Goal: Information Seeking & Learning: Check status

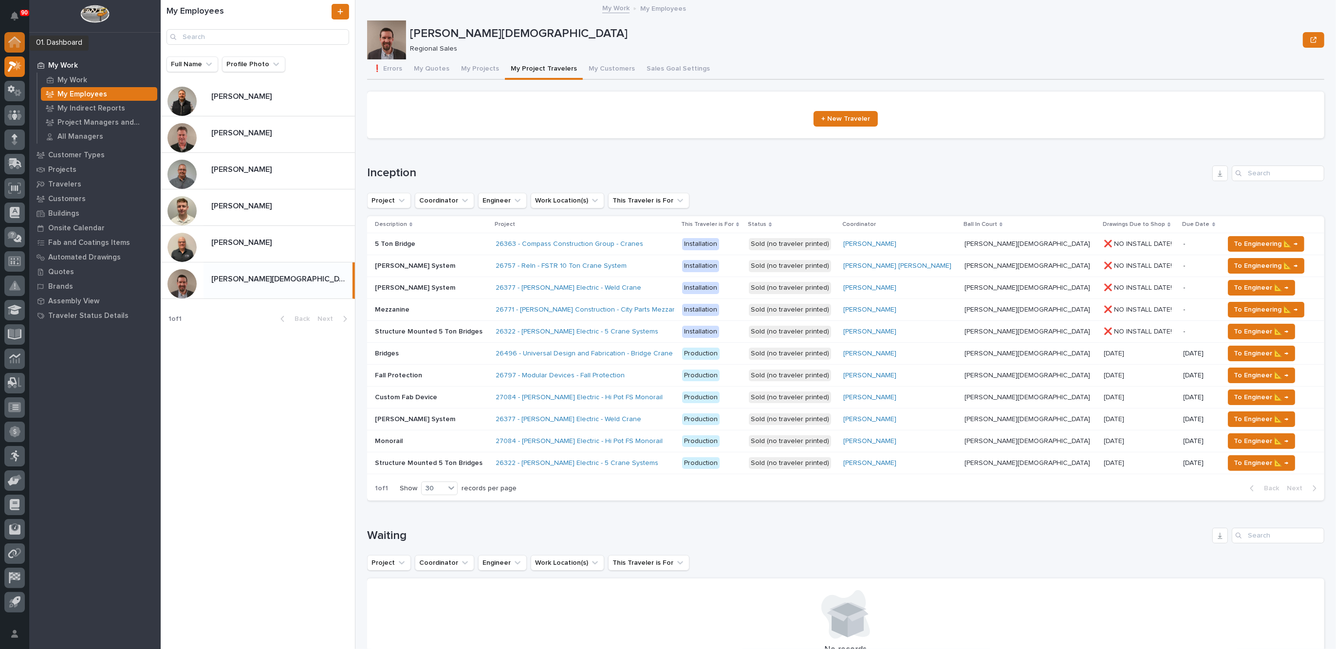
click at [16, 40] on icon at bounding box center [15, 43] width 10 height 10
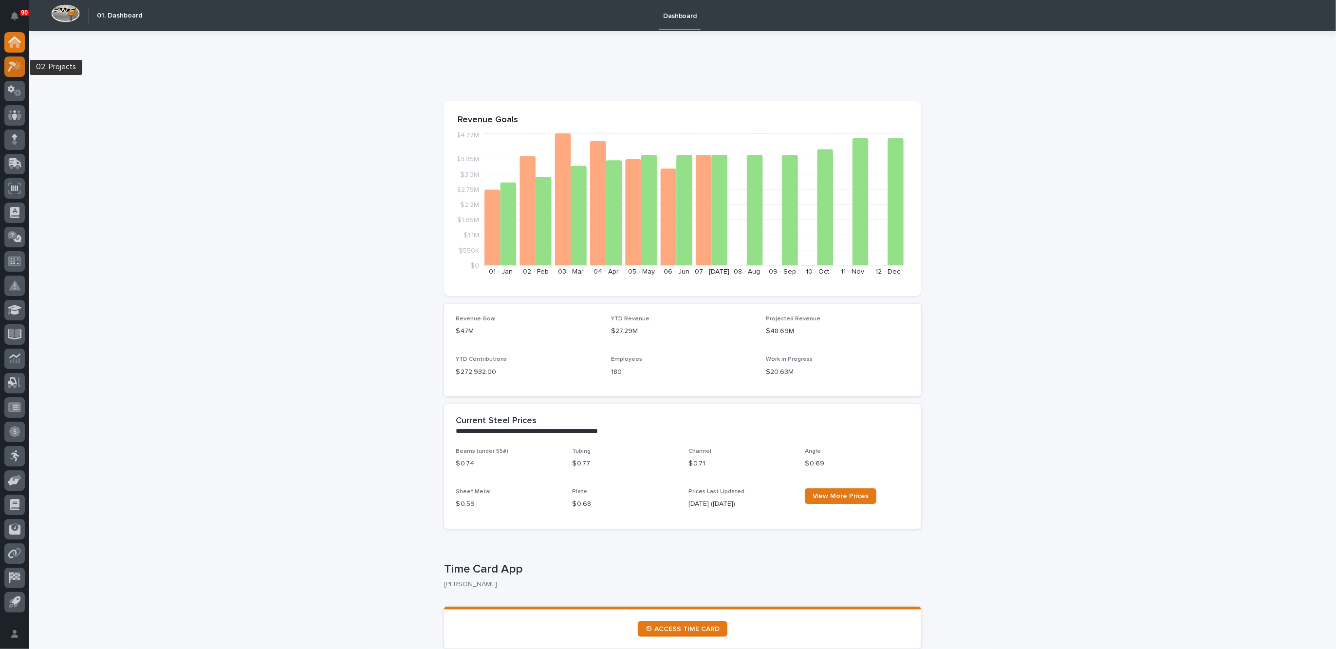
click at [13, 61] on icon at bounding box center [15, 66] width 14 height 11
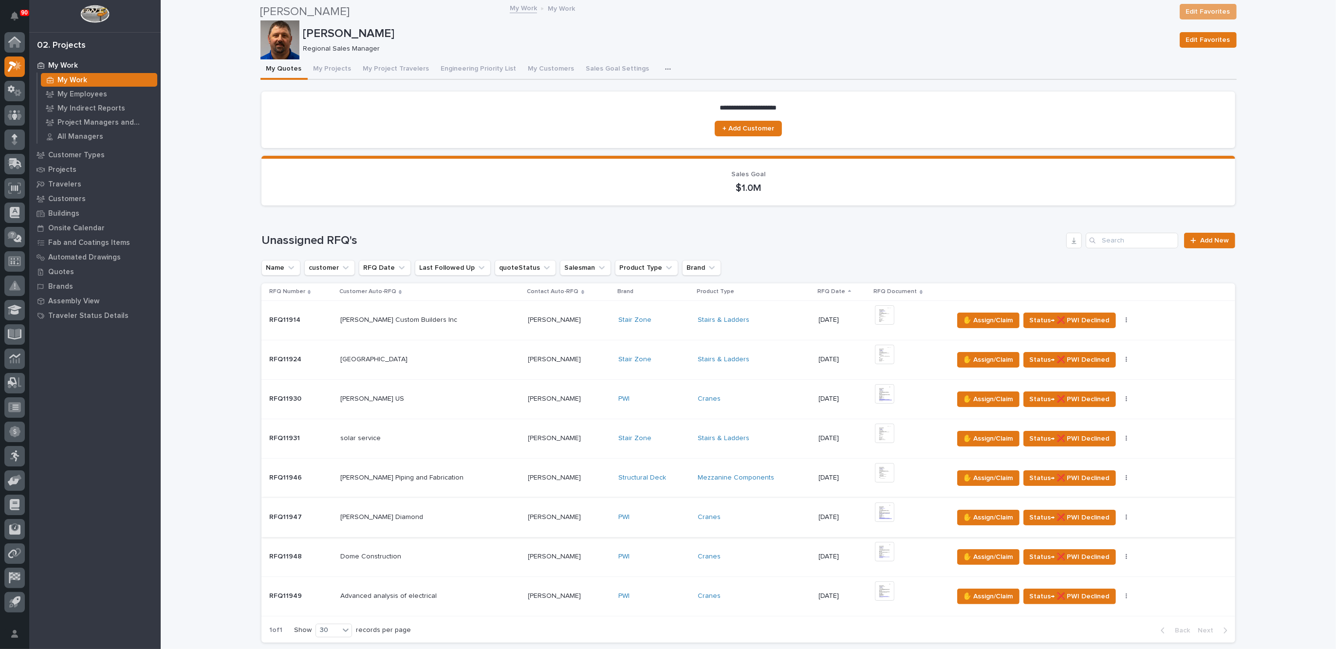
scroll to position [183, 0]
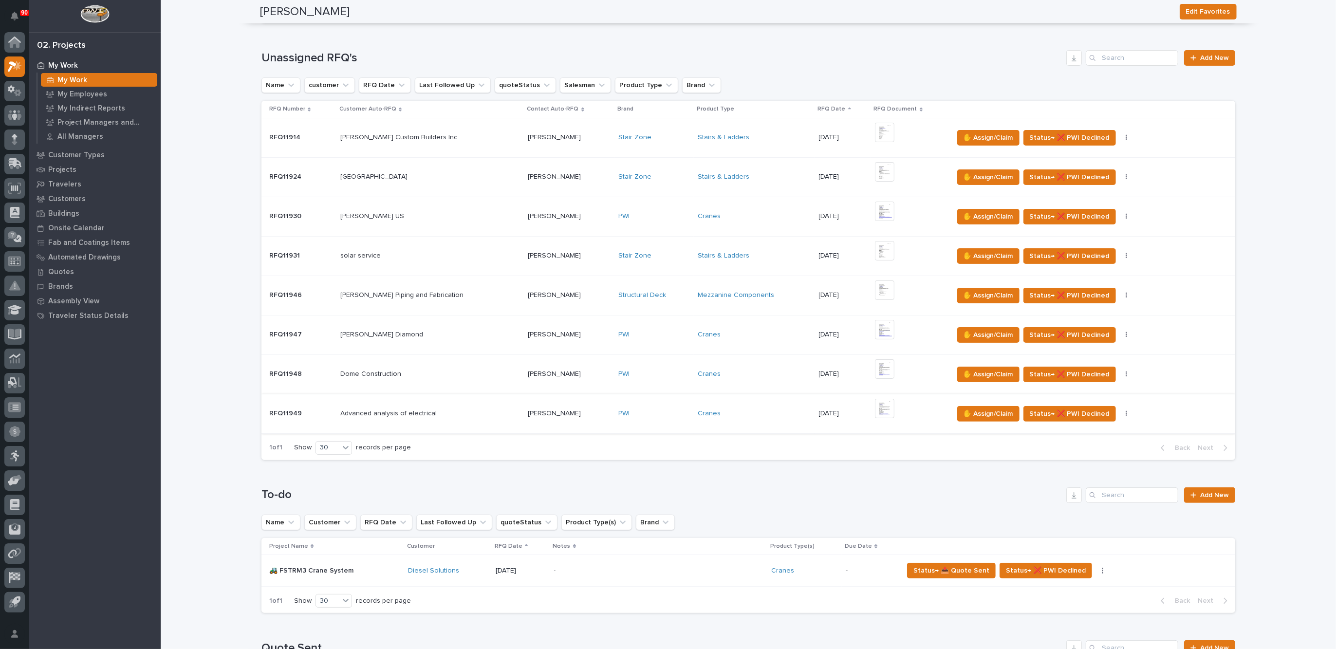
click at [875, 408] on img at bounding box center [884, 408] width 19 height 19
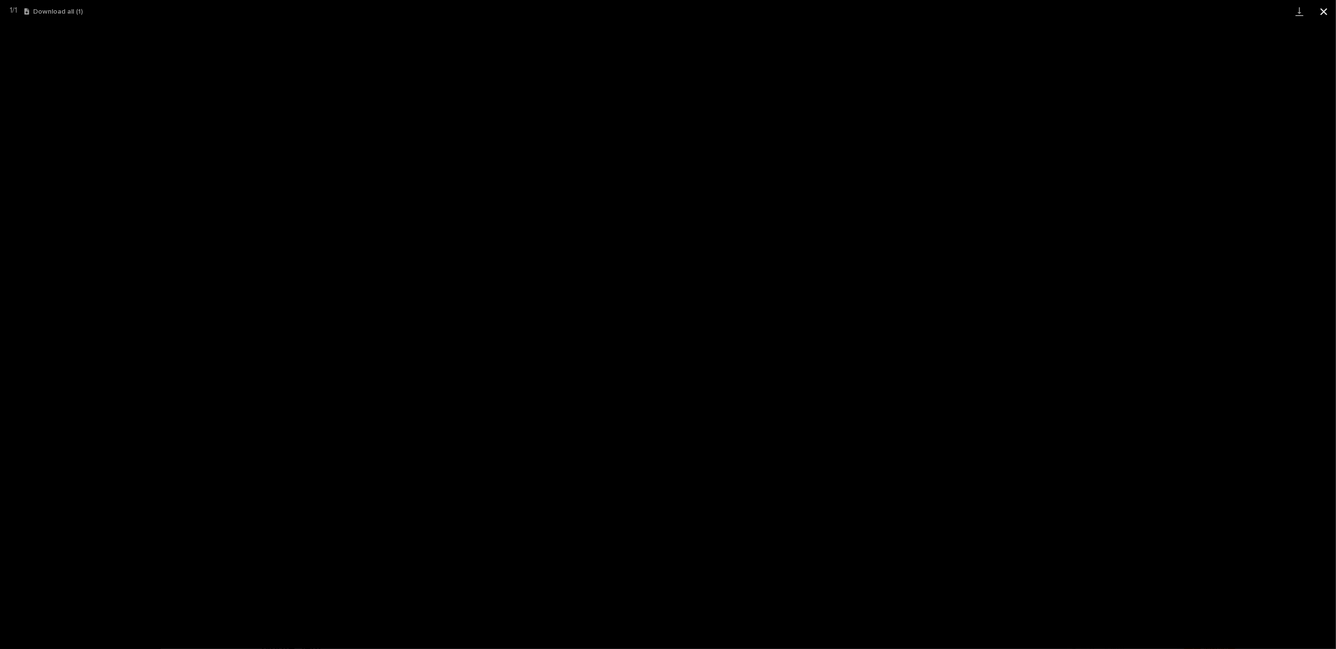
click at [1326, 11] on button "Close gallery" at bounding box center [1324, 11] width 24 height 23
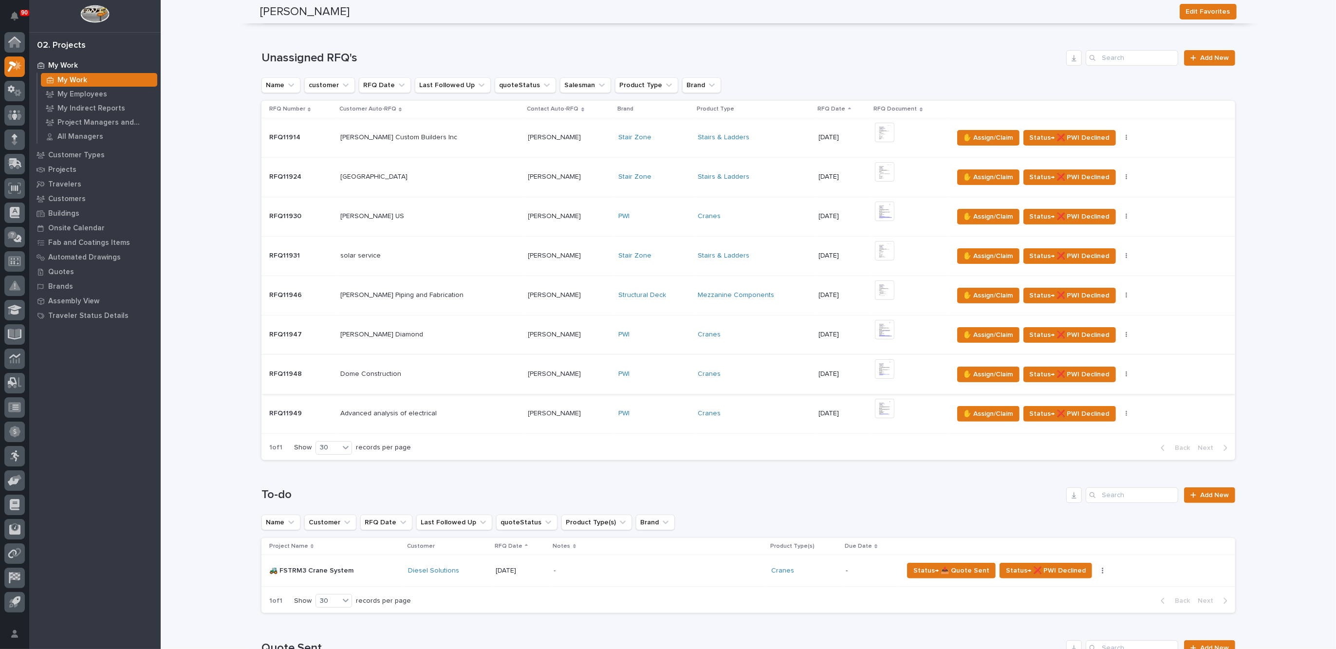
click at [875, 367] on img at bounding box center [884, 368] width 19 height 19
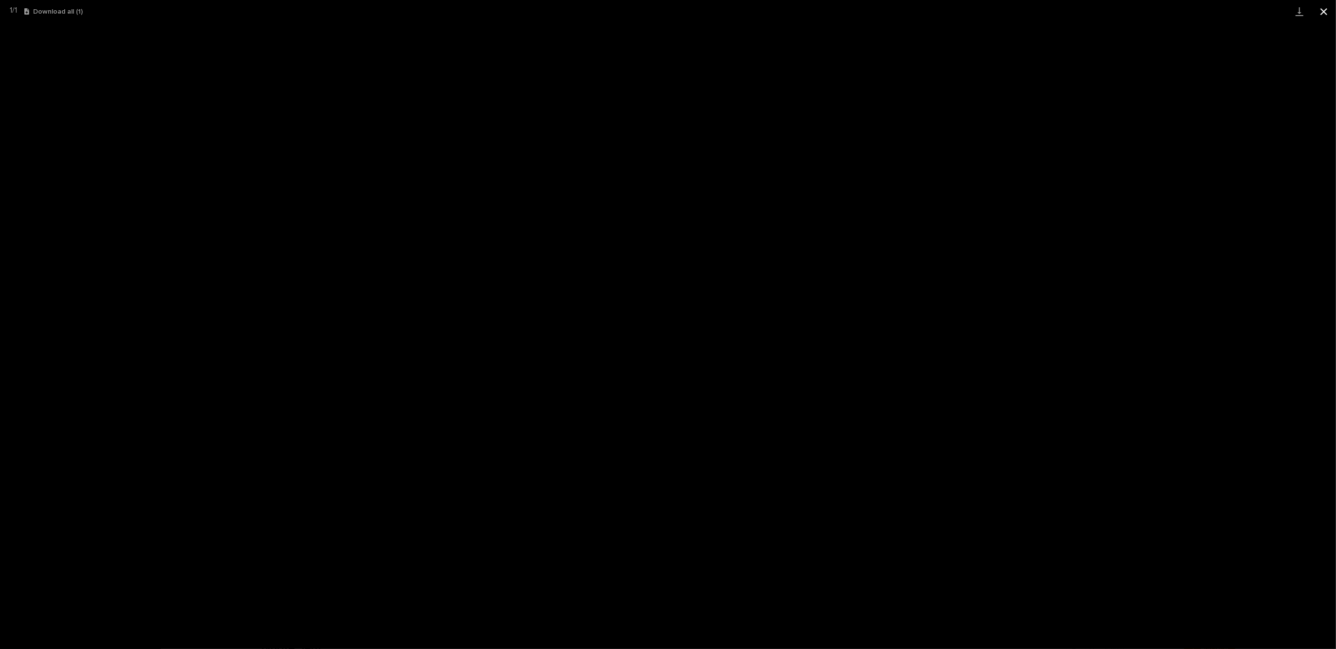
click at [1324, 12] on button "Close gallery" at bounding box center [1324, 11] width 24 height 23
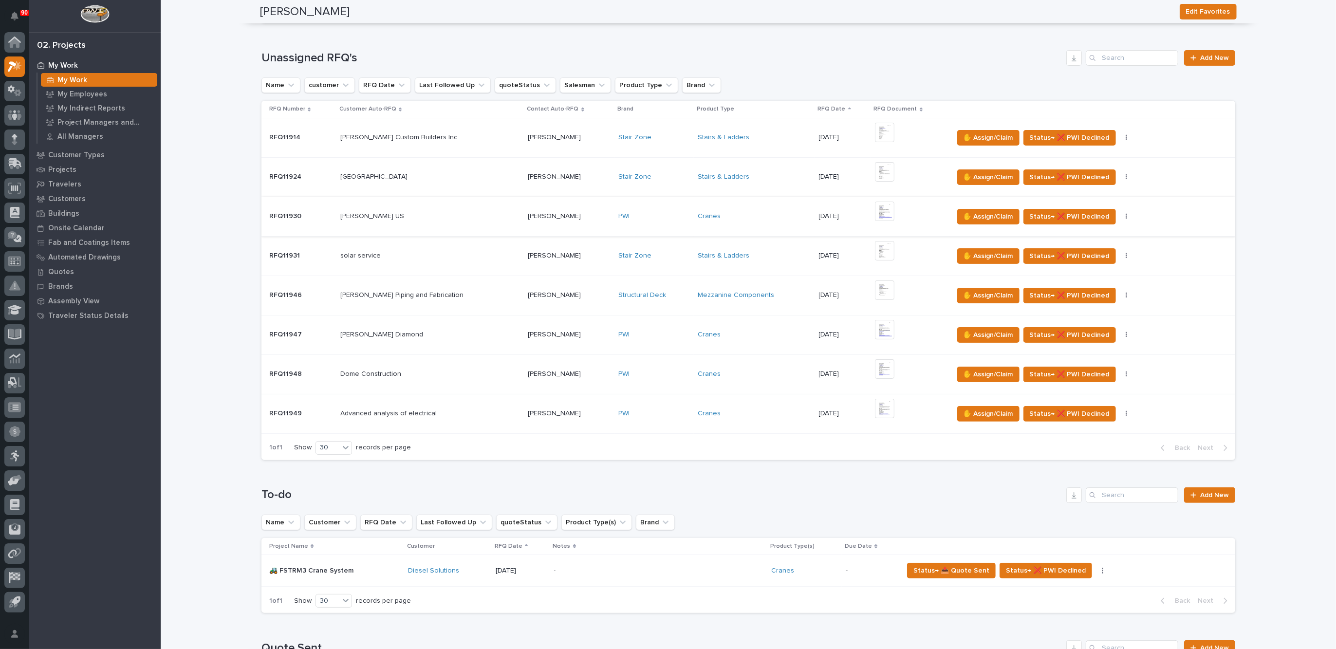
click at [875, 204] on img at bounding box center [884, 211] width 19 height 19
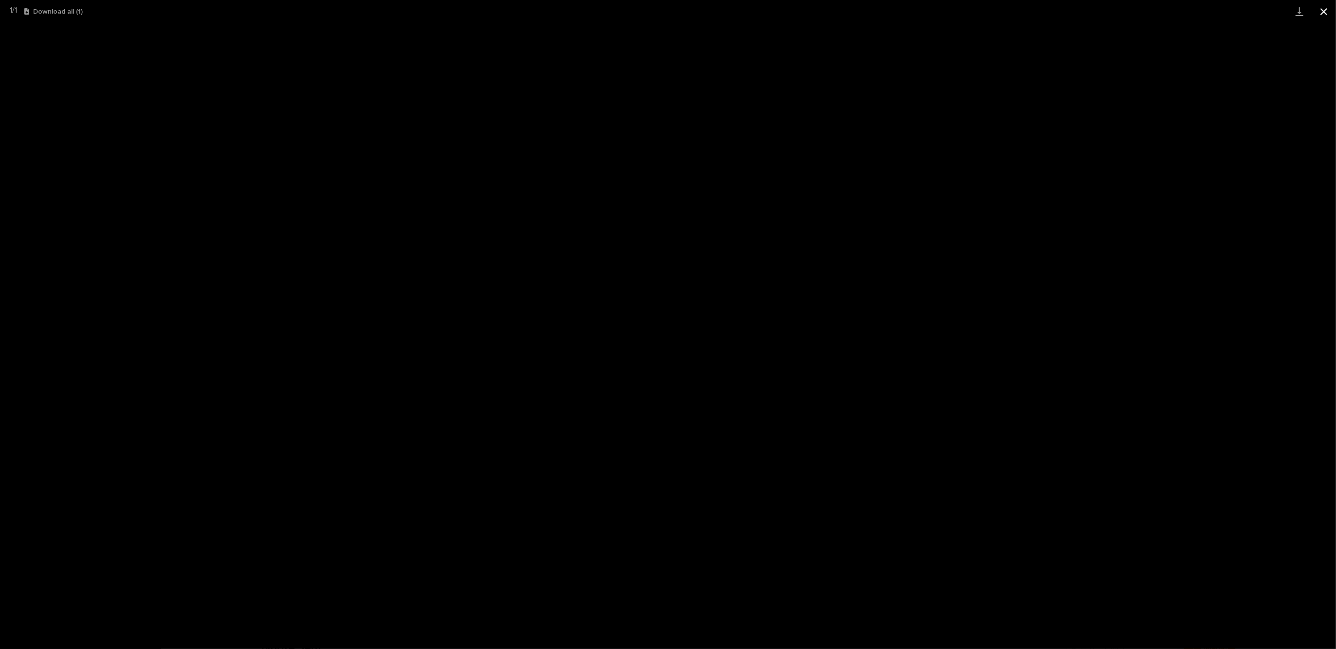
click at [1323, 9] on button "Close gallery" at bounding box center [1324, 11] width 24 height 23
